Goal: Find contact information: Find contact information

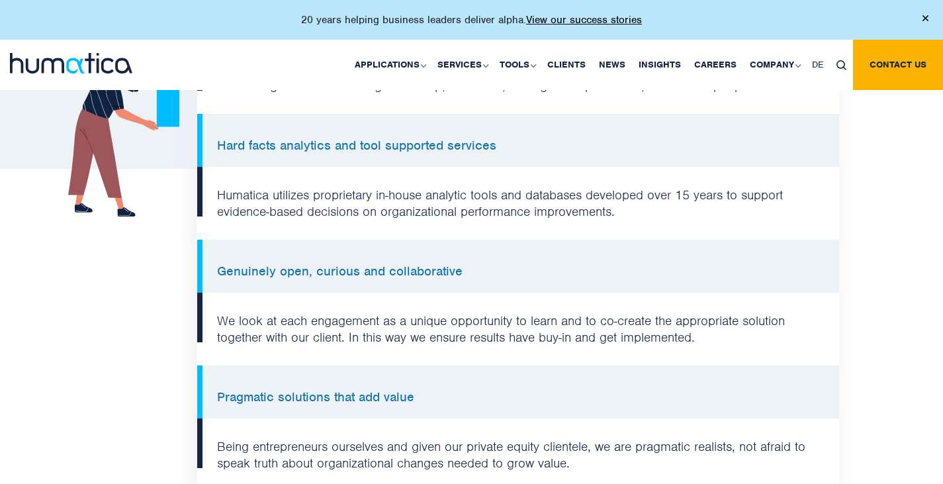
scroll to position [1323, 0]
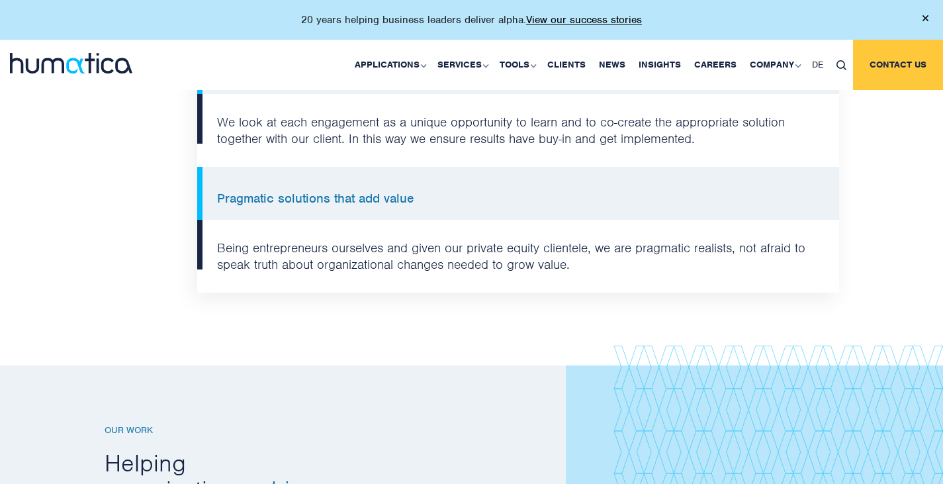
click at [881, 63] on link "Contact us" at bounding box center [898, 65] width 90 height 50
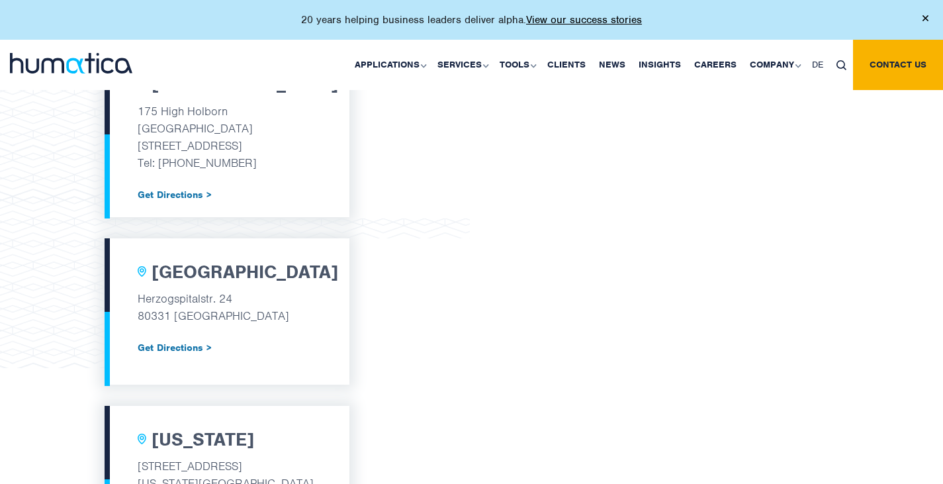
scroll to position [463, 0]
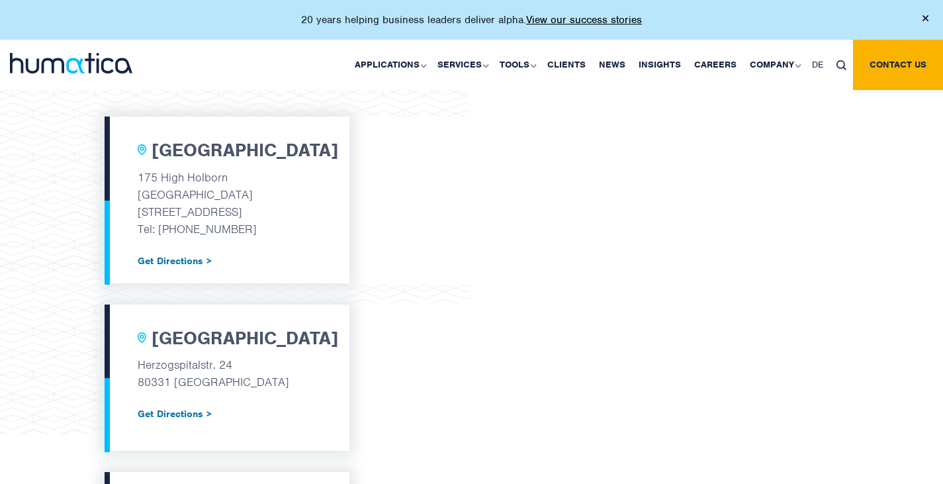
drag, startPoint x: 280, startPoint y: 225, endPoint x: 136, endPoint y: 173, distance: 153.4
click at [136, 173] on div "[GEOGRAPHIC_DATA] [STREET_ADDRESS] Tel: [PHONE_NUMBER] Get Directions >" at bounding box center [227, 199] width 245 height 167
copy div "[STREET_ADDRESS] Tel: [PHONE_NUMBER]"
click at [276, 224] on p "Tel: [PHONE_NUMBER]" at bounding box center [227, 228] width 179 height 17
drag, startPoint x: 253, startPoint y: 209, endPoint x: 125, endPoint y: 179, distance: 131.9
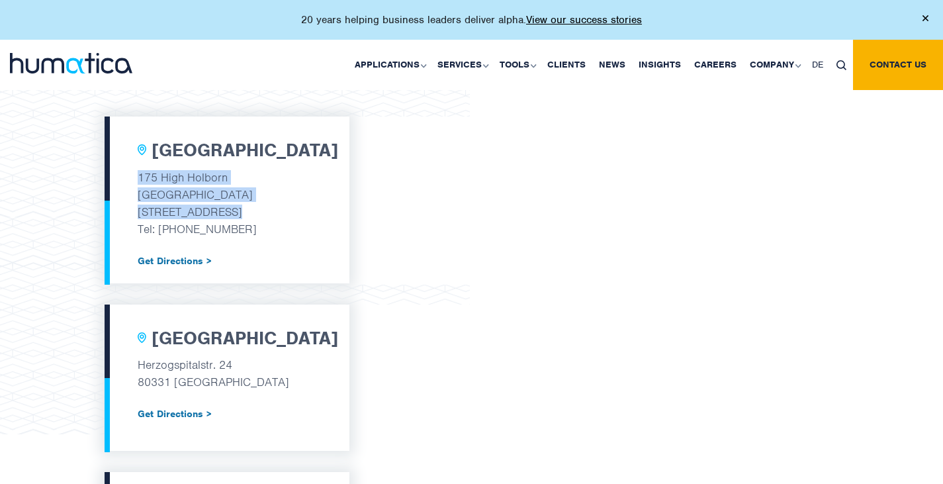
click at [125, 179] on div "[GEOGRAPHIC_DATA] [STREET_ADDRESS] Tel: [PHONE_NUMBER] Get Directions >" at bounding box center [227, 199] width 245 height 167
copy div "[STREET_ADDRESS]"
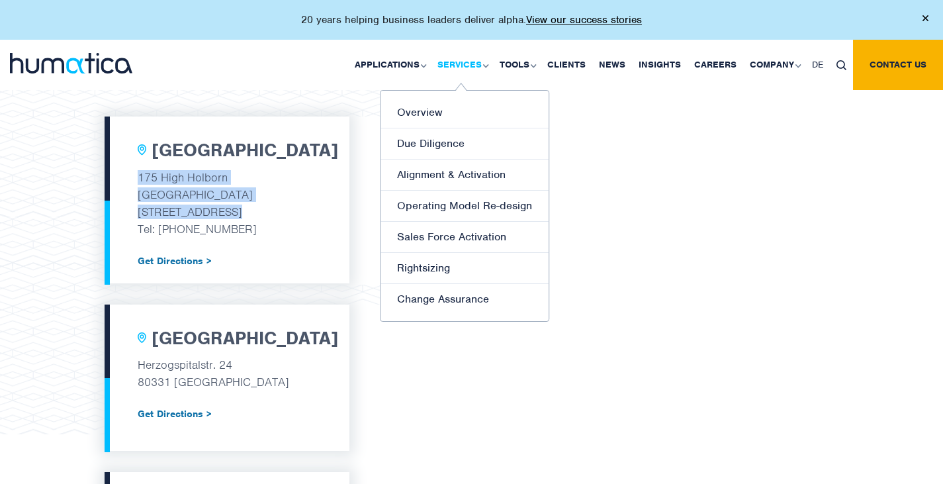
click at [483, 59] on link "Services" at bounding box center [462, 65] width 62 height 50
